Goal: Transaction & Acquisition: Obtain resource

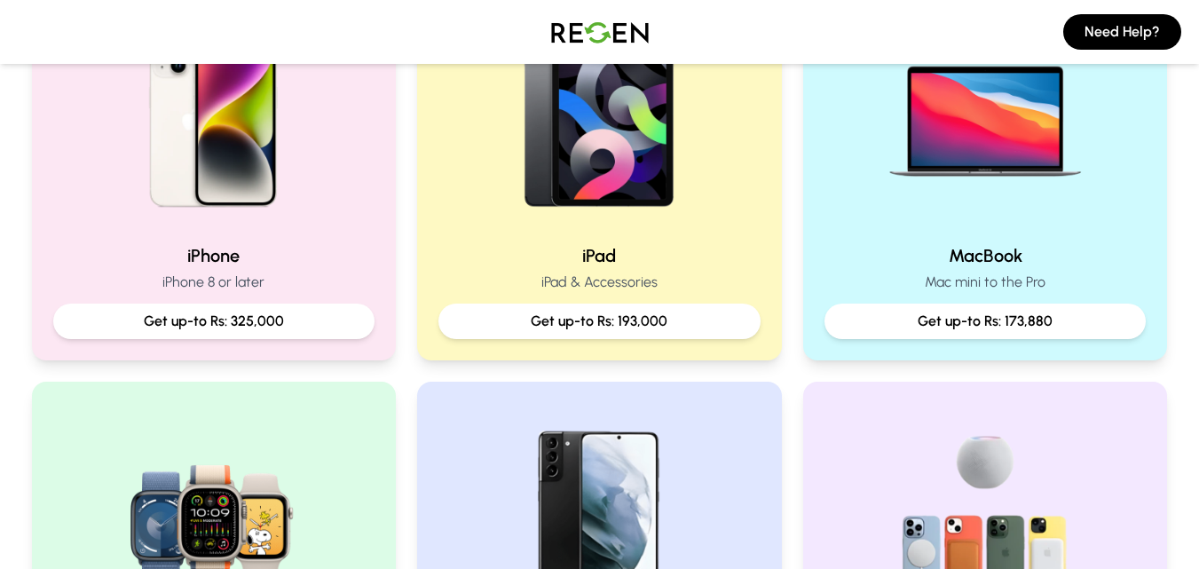
scroll to position [461, 0]
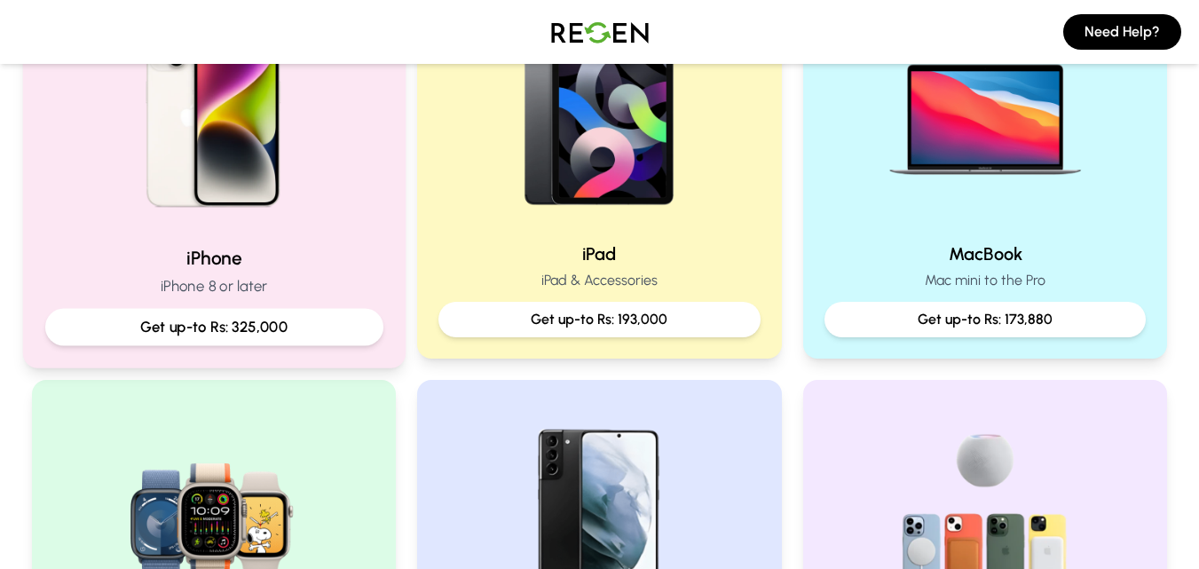
click at [237, 333] on p "Get up-to Rs: 325,000" at bounding box center [213, 327] width 308 height 22
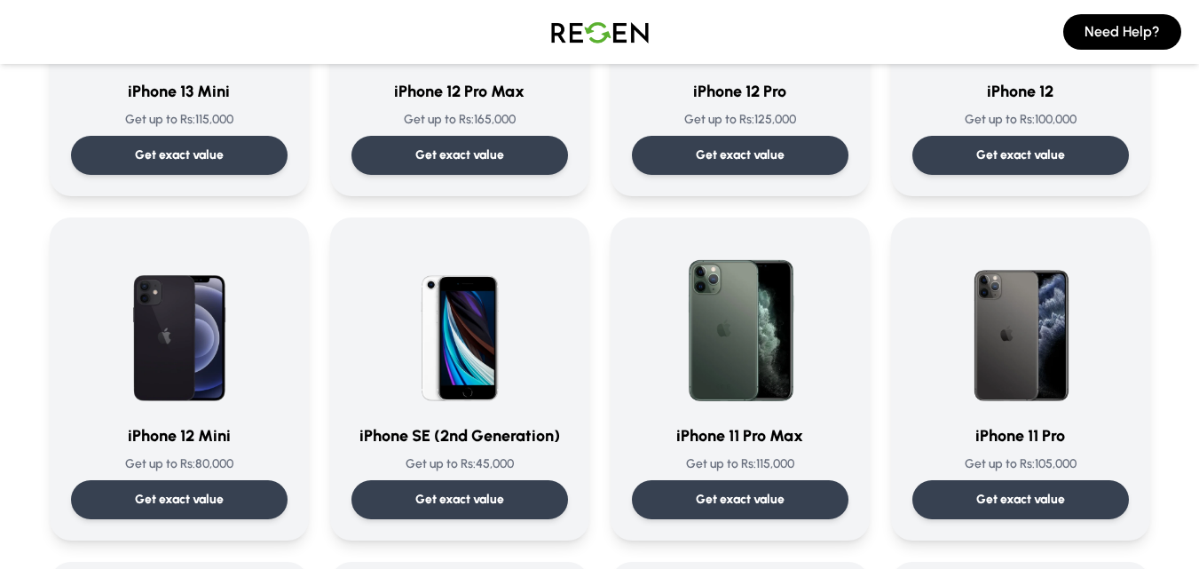
scroll to position [1363, 0]
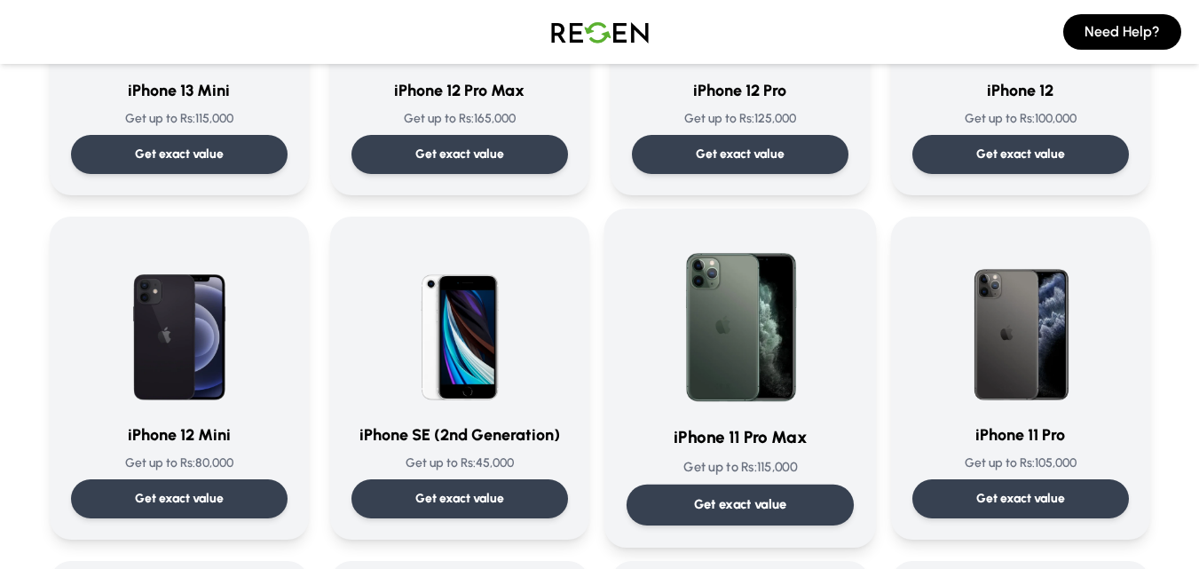
click at [736, 511] on p "Get exact value" at bounding box center [739, 504] width 93 height 19
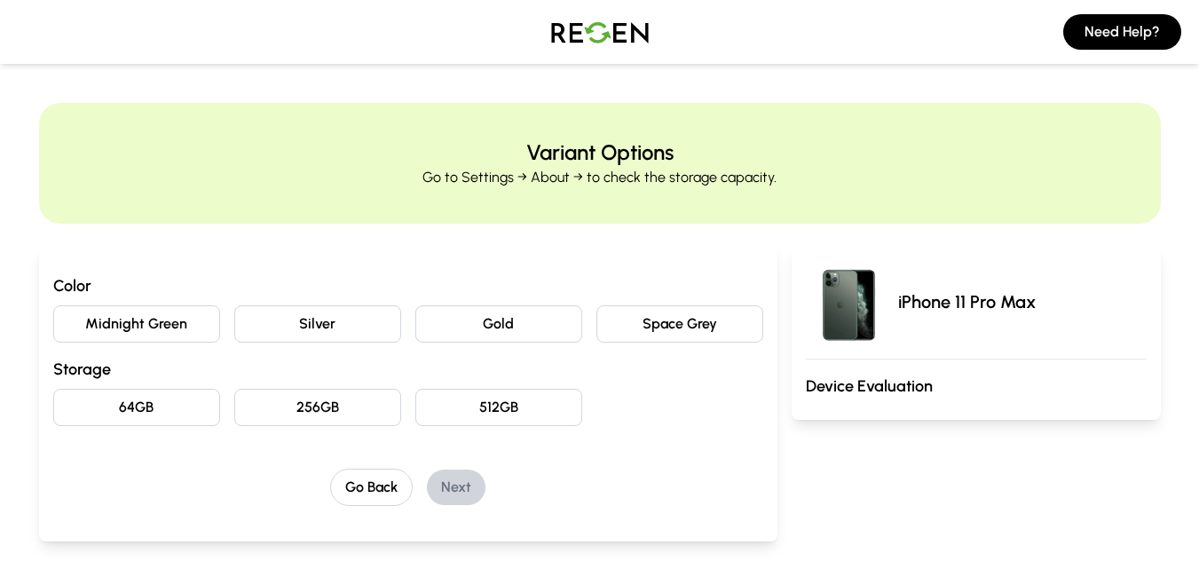
click at [170, 310] on button "Midnight Green" at bounding box center [136, 323] width 167 height 37
click at [177, 409] on button "64GB" at bounding box center [136, 407] width 167 height 37
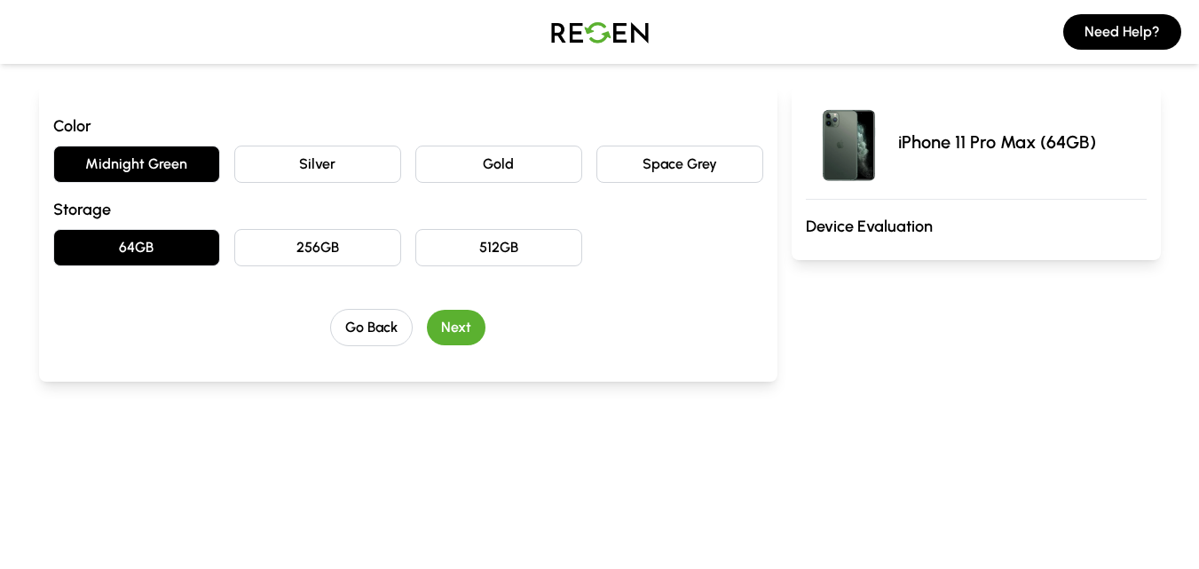
scroll to position [161, 0]
click at [463, 311] on button "Next" at bounding box center [456, 326] width 59 height 35
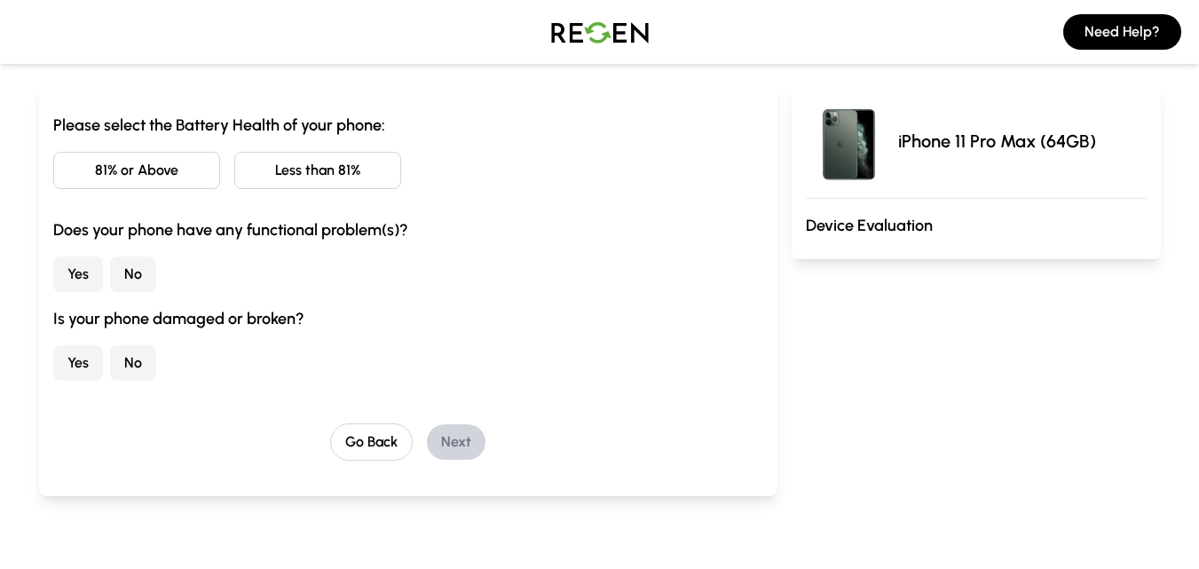
click at [305, 173] on button "Less than 81%" at bounding box center [317, 170] width 167 height 37
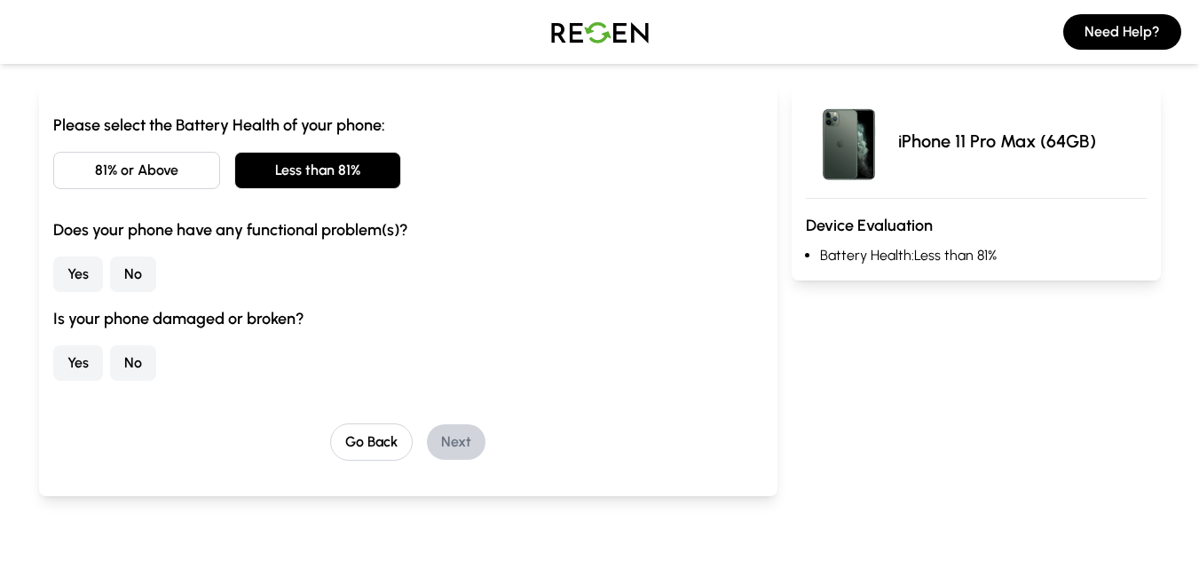
click at [120, 272] on button "No" at bounding box center [133, 273] width 46 height 35
click at [131, 363] on button "No" at bounding box center [133, 362] width 46 height 35
click at [446, 447] on button "Next" at bounding box center [456, 441] width 59 height 35
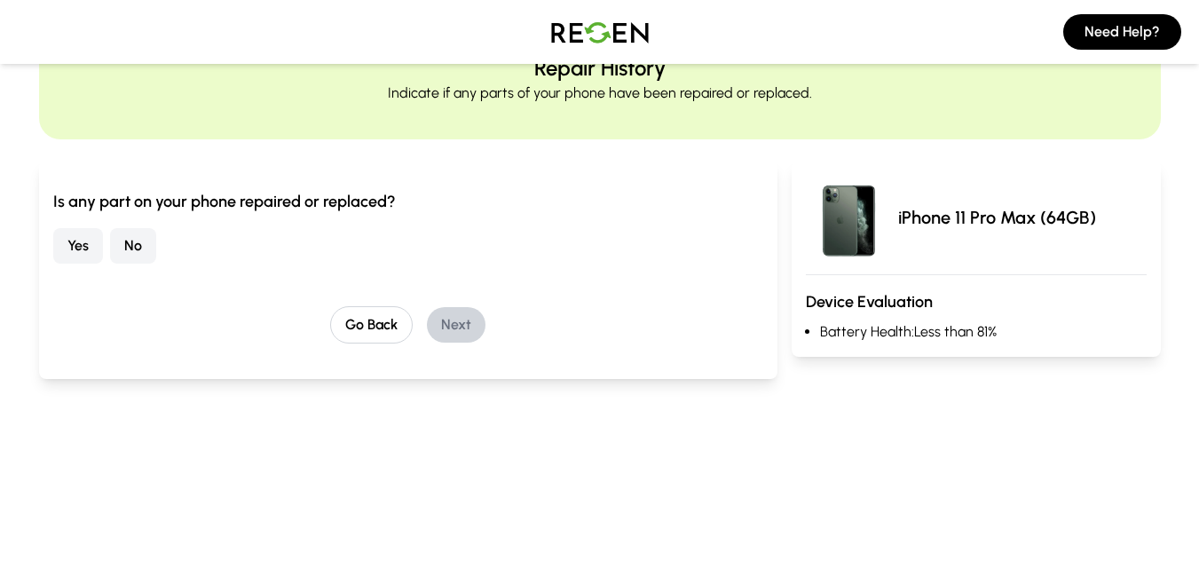
scroll to position [83, 0]
click at [138, 256] on button "No" at bounding box center [133, 247] width 46 height 35
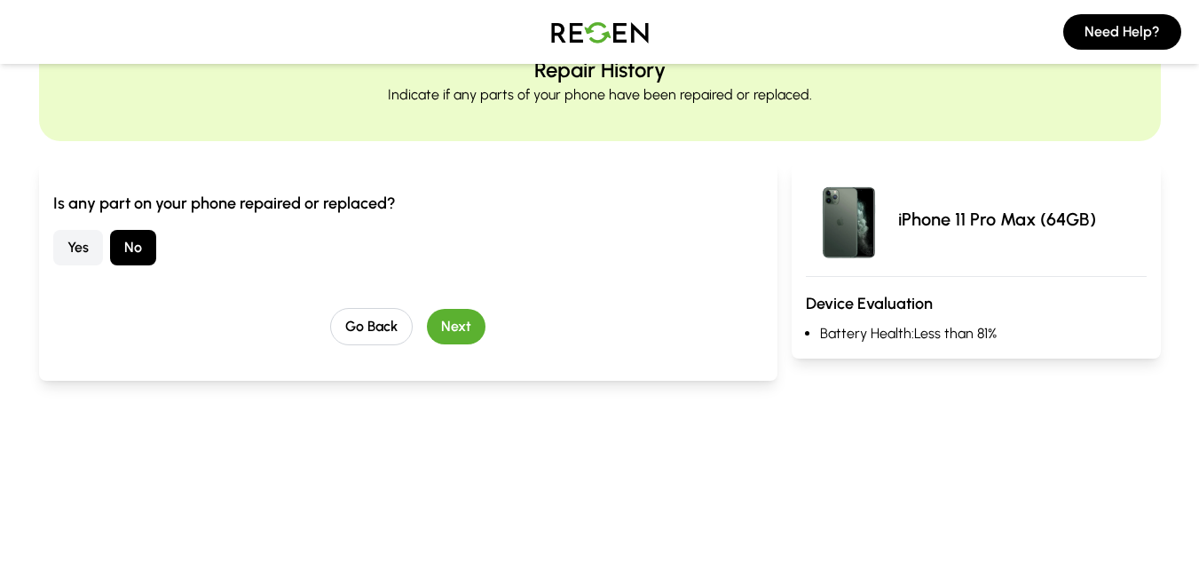
click at [449, 324] on button "Next" at bounding box center [456, 326] width 59 height 35
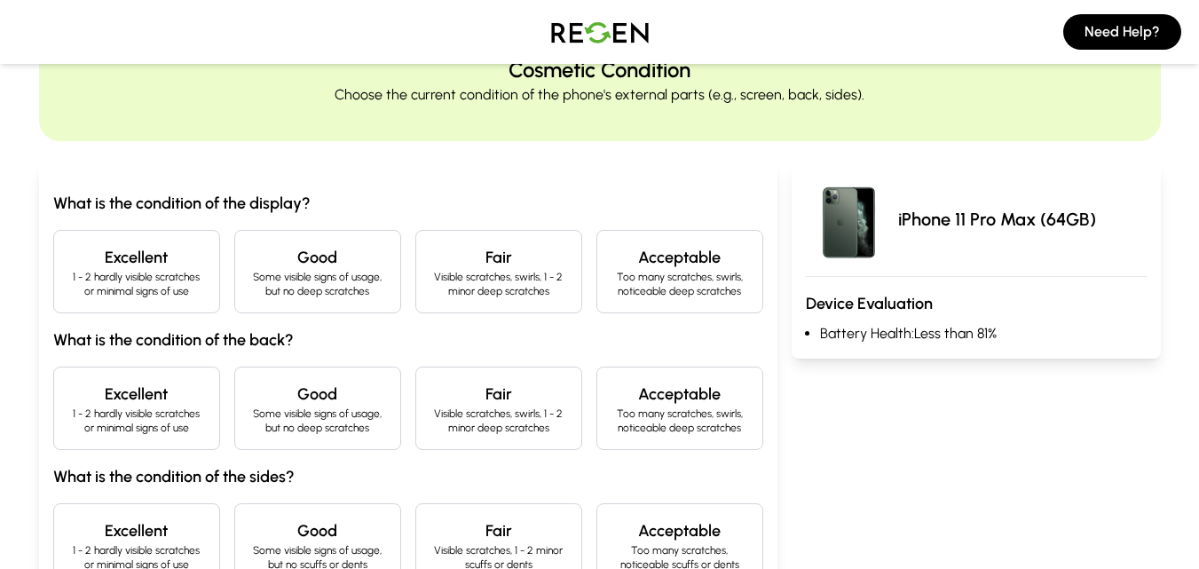
click at [176, 291] on p "1 - 2 hardly visible scratches or minimal signs of use" at bounding box center [136, 284] width 137 height 28
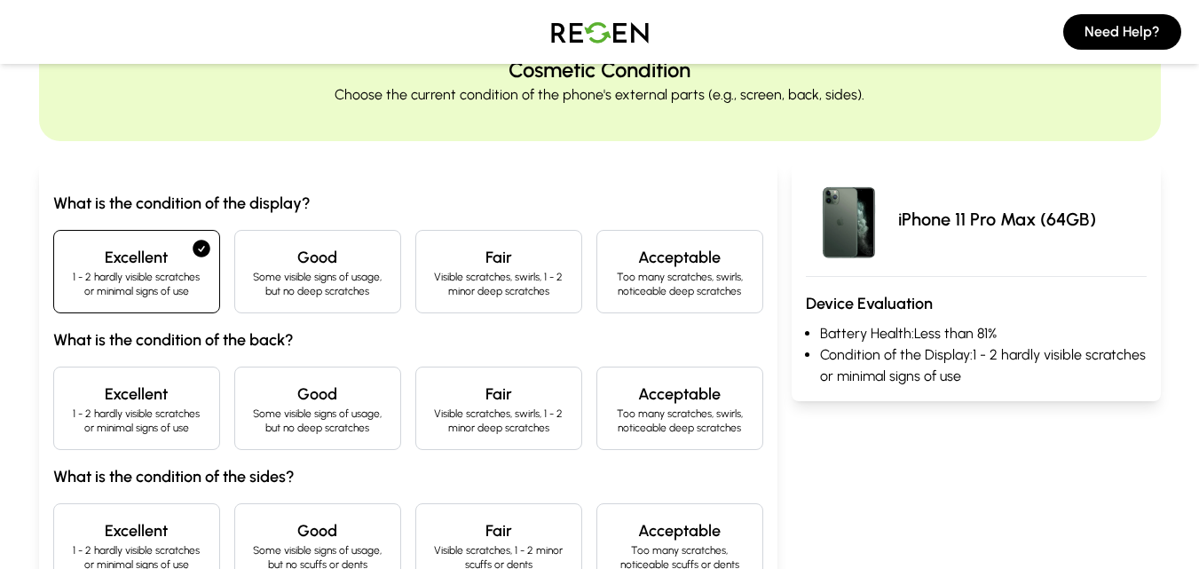
click at [216, 382] on div "Excellent 1 - 2 hardly visible scratches or minimal signs of use" at bounding box center [136, 407] width 167 height 83
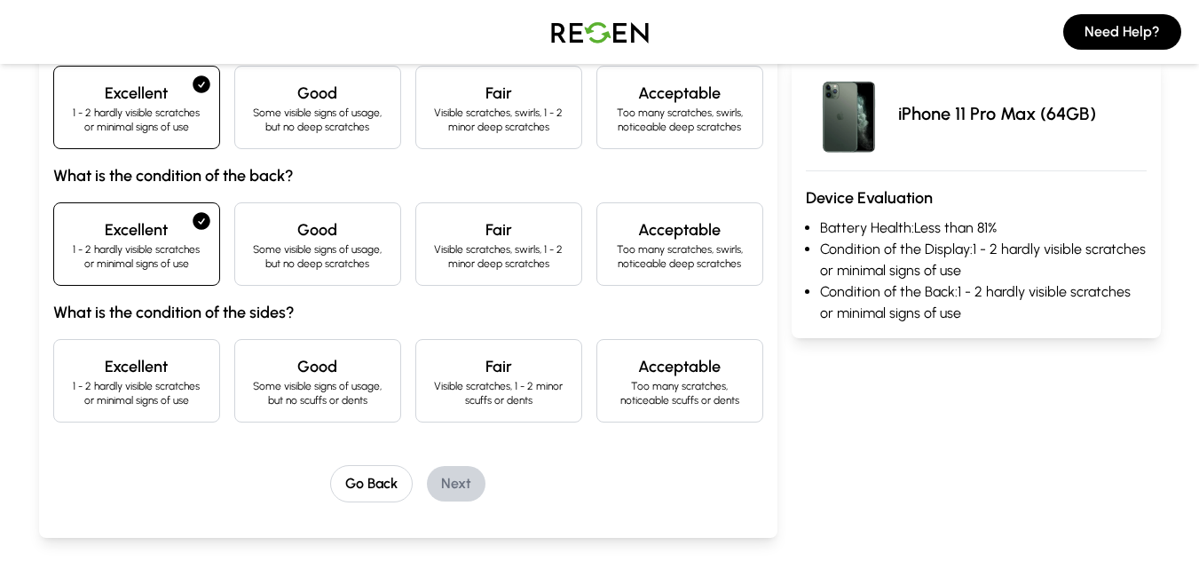
scroll to position [248, 0]
click at [211, 383] on div "Excellent 1 - 2 hardly visible scratches or minimal signs of use" at bounding box center [136, 378] width 167 height 83
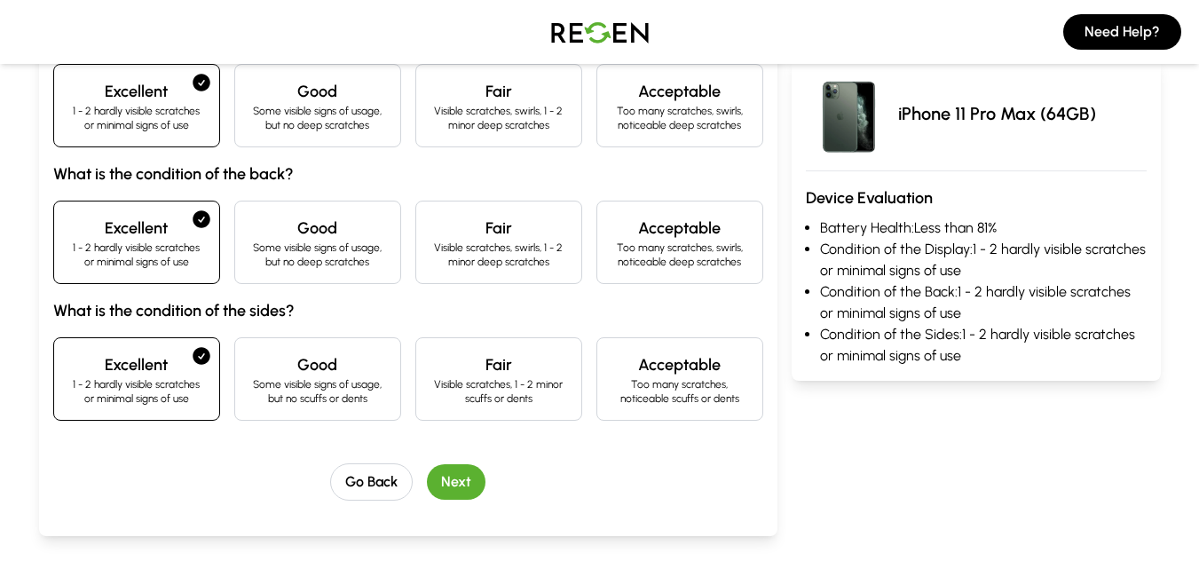
click at [470, 492] on button "Next" at bounding box center [456, 481] width 59 height 35
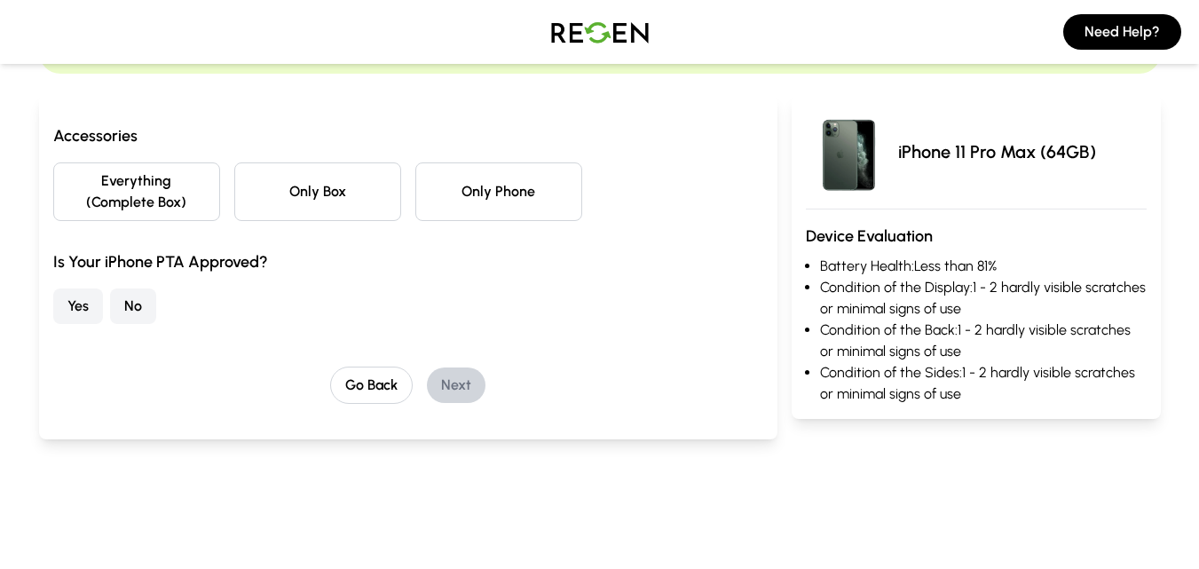
scroll to position [149, 0]
click at [125, 303] on button "No" at bounding box center [133, 306] width 46 height 35
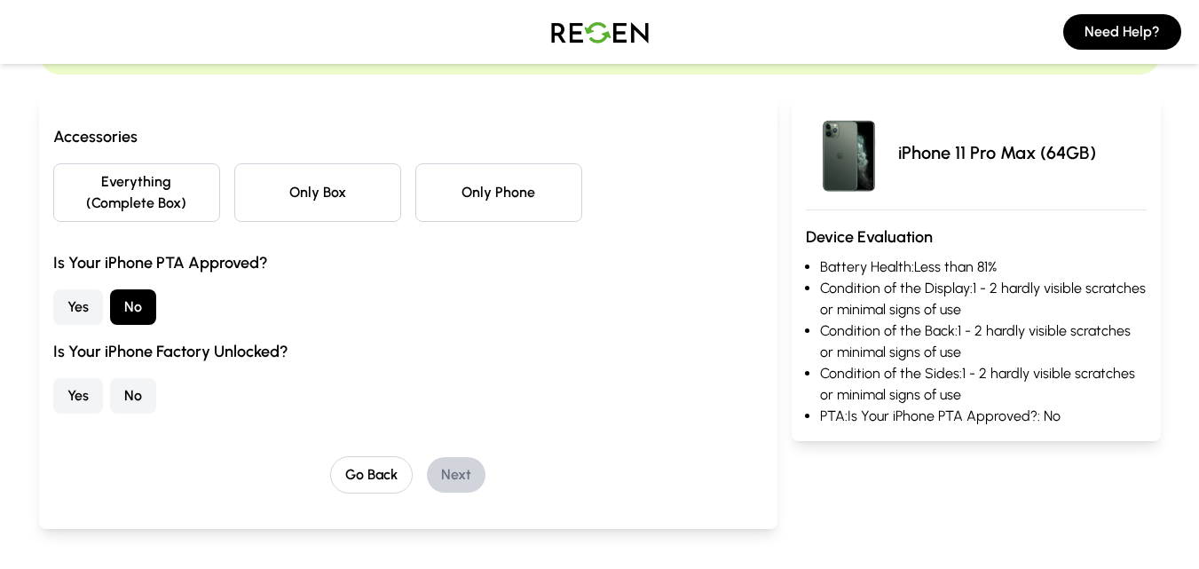
click at [525, 201] on button "Only Phone" at bounding box center [498, 192] width 167 height 59
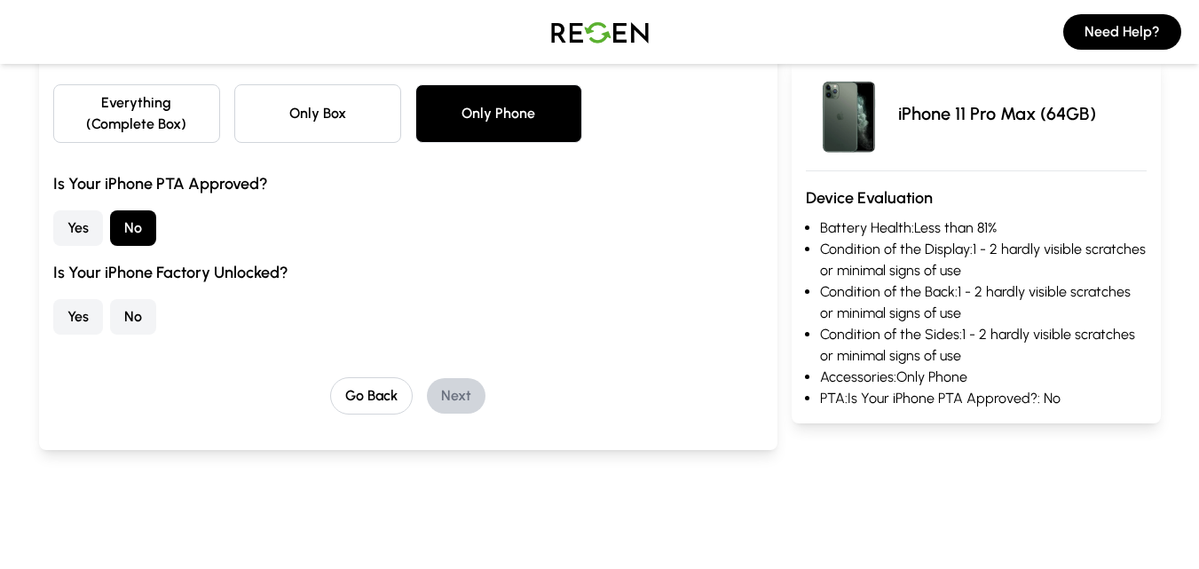
scroll to position [229, 0]
click at [95, 310] on button "Yes" at bounding box center [78, 315] width 50 height 35
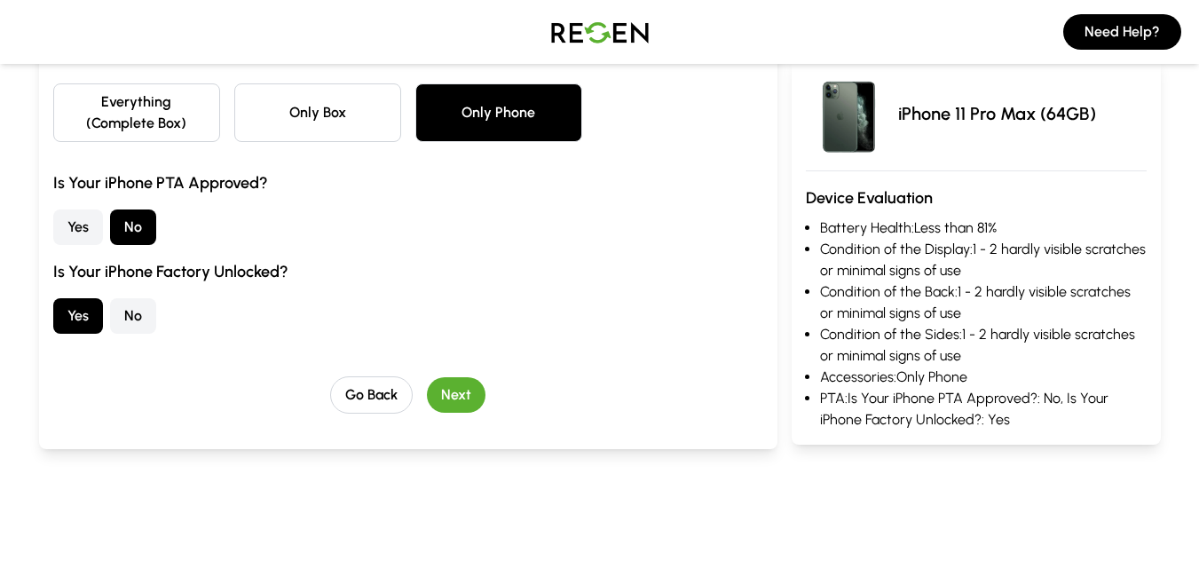
click at [471, 393] on button "Next" at bounding box center [456, 394] width 59 height 35
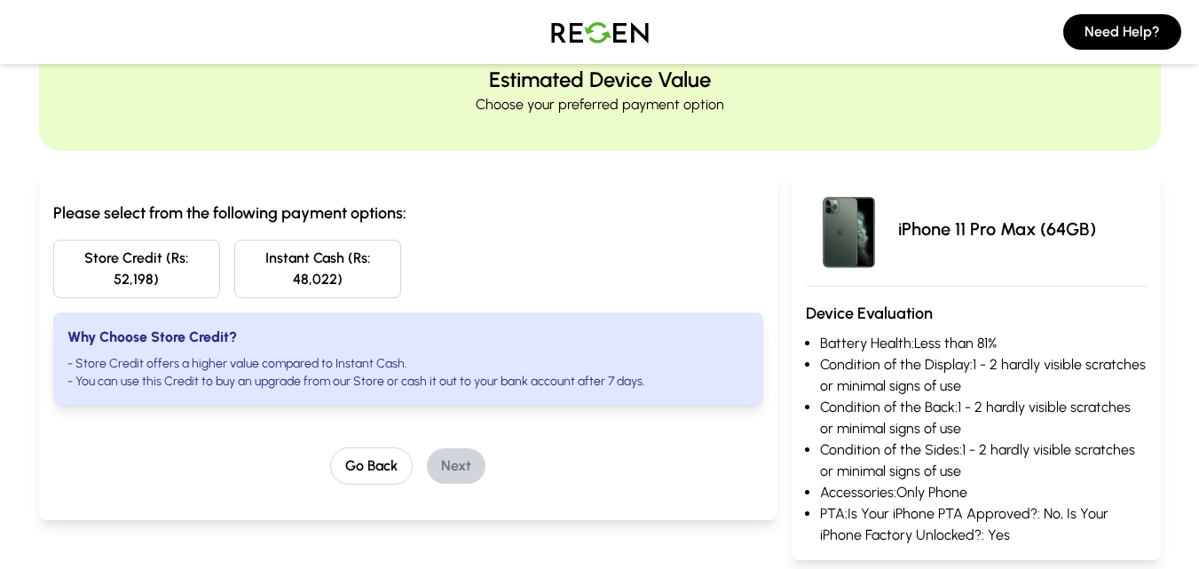
scroll to position [102, 0]
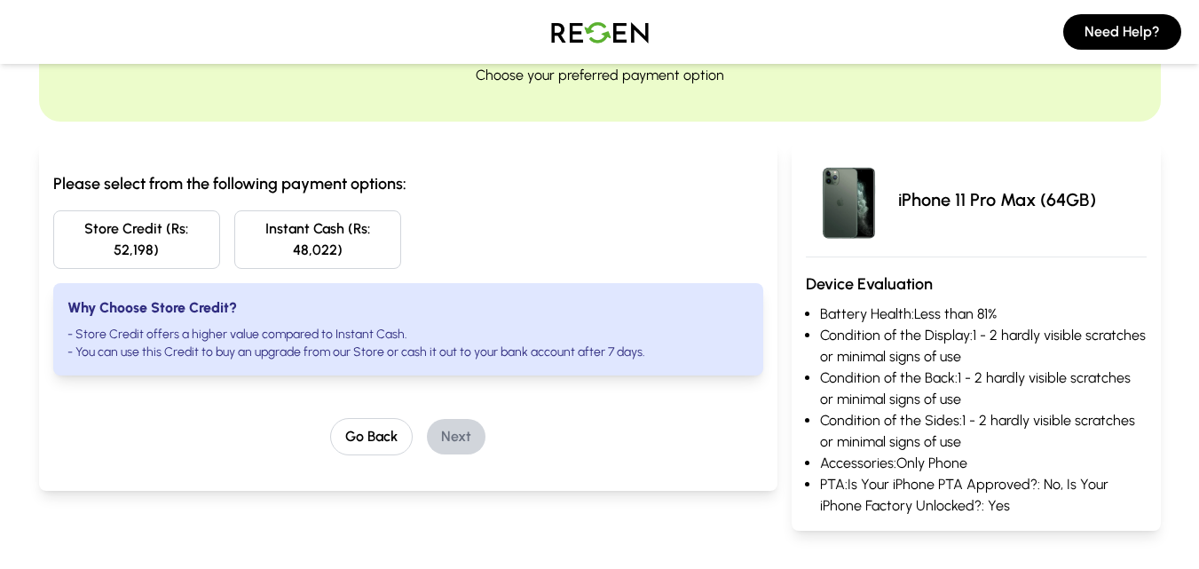
click at [349, 248] on button "Instant Cash (Rs: 48,022)" at bounding box center [317, 239] width 167 height 59
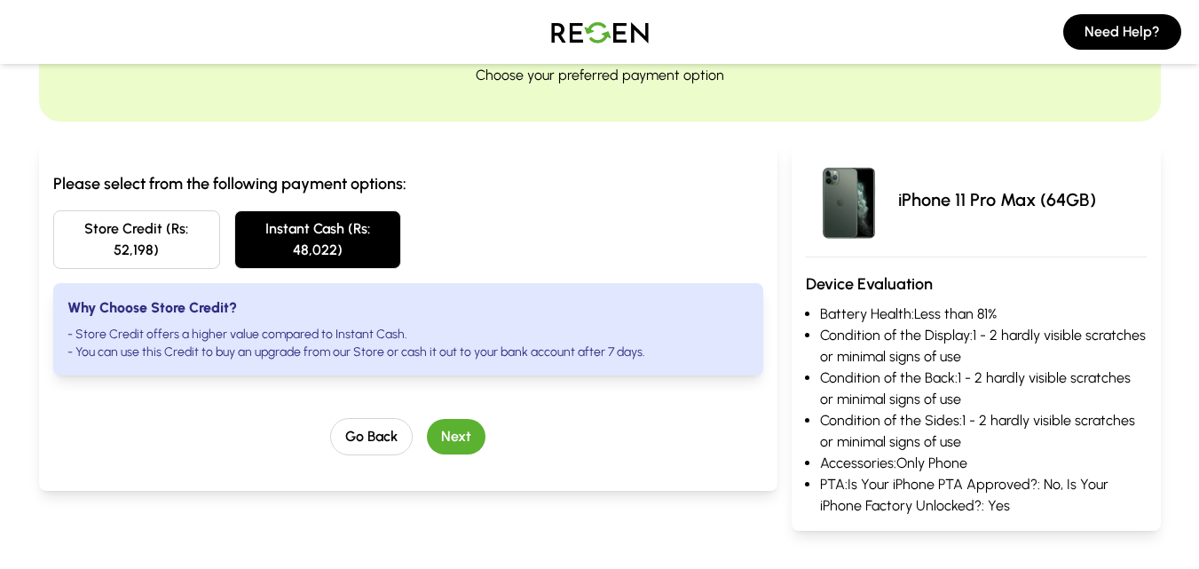
click at [467, 437] on button "Next" at bounding box center [456, 436] width 59 height 35
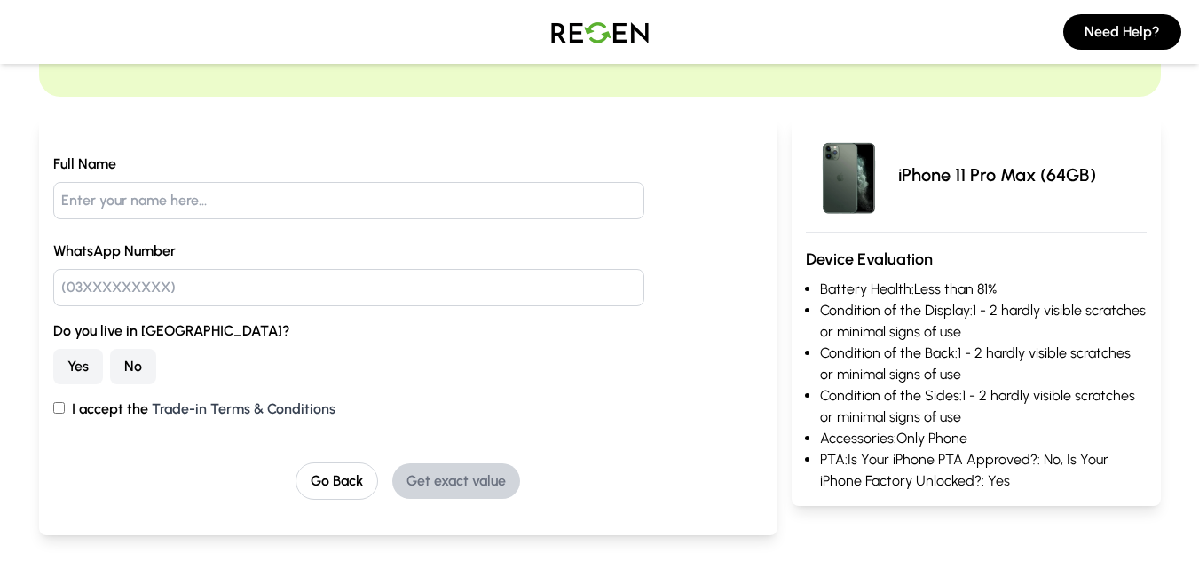
scroll to position [129, 0]
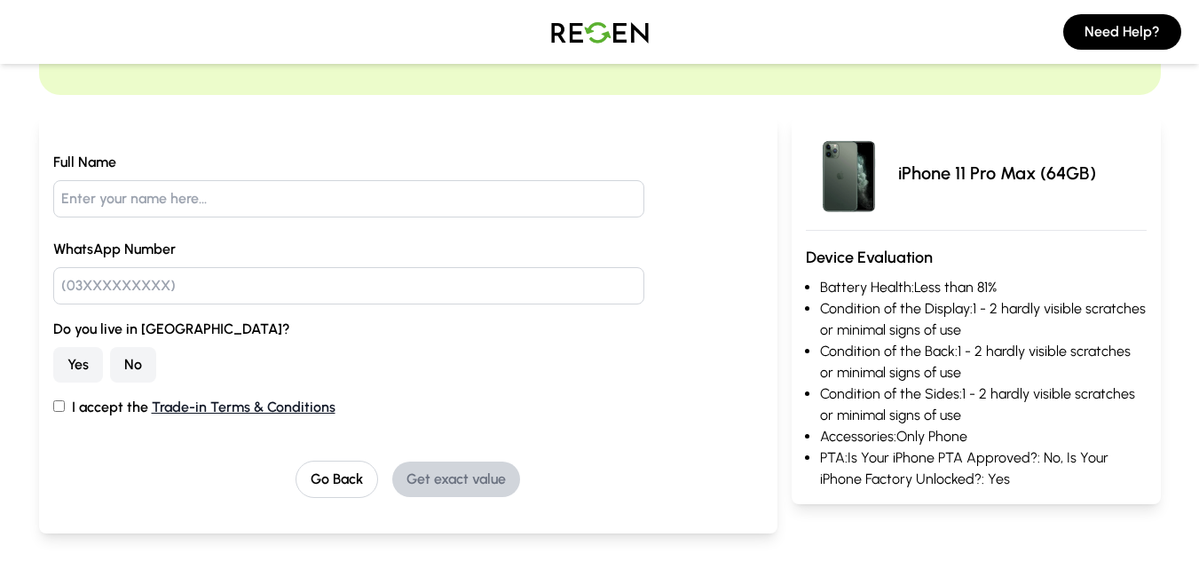
click at [302, 403] on link "Trade-in Terms & Conditions" at bounding box center [244, 406] width 184 height 17
